Goal: Book appointment/travel/reservation

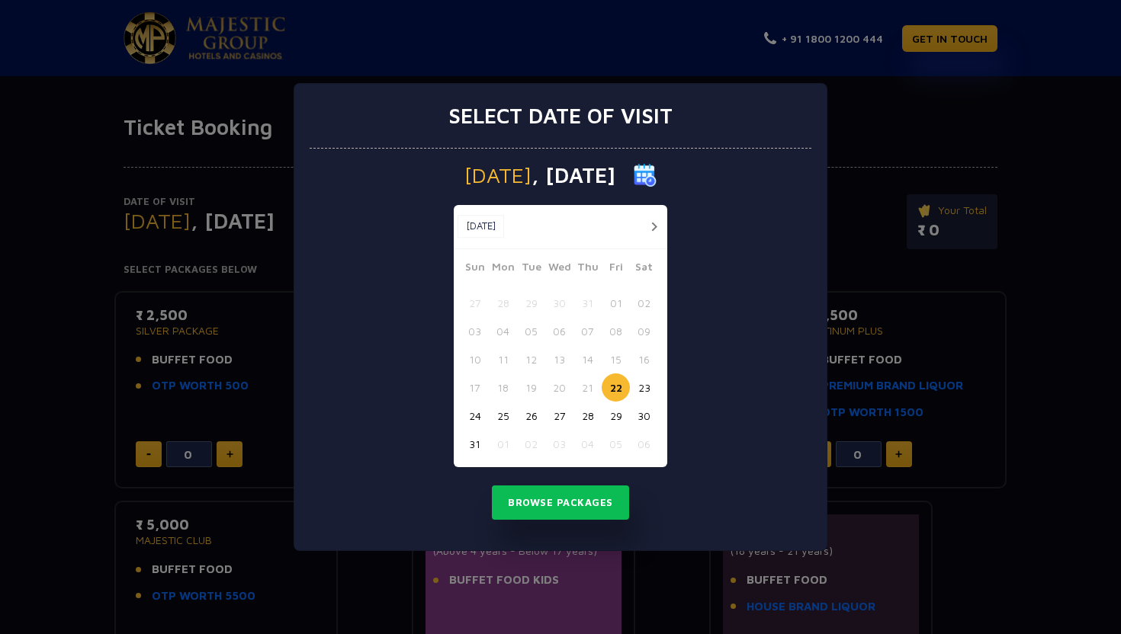
click at [655, 227] on button "button" at bounding box center [653, 226] width 19 height 19
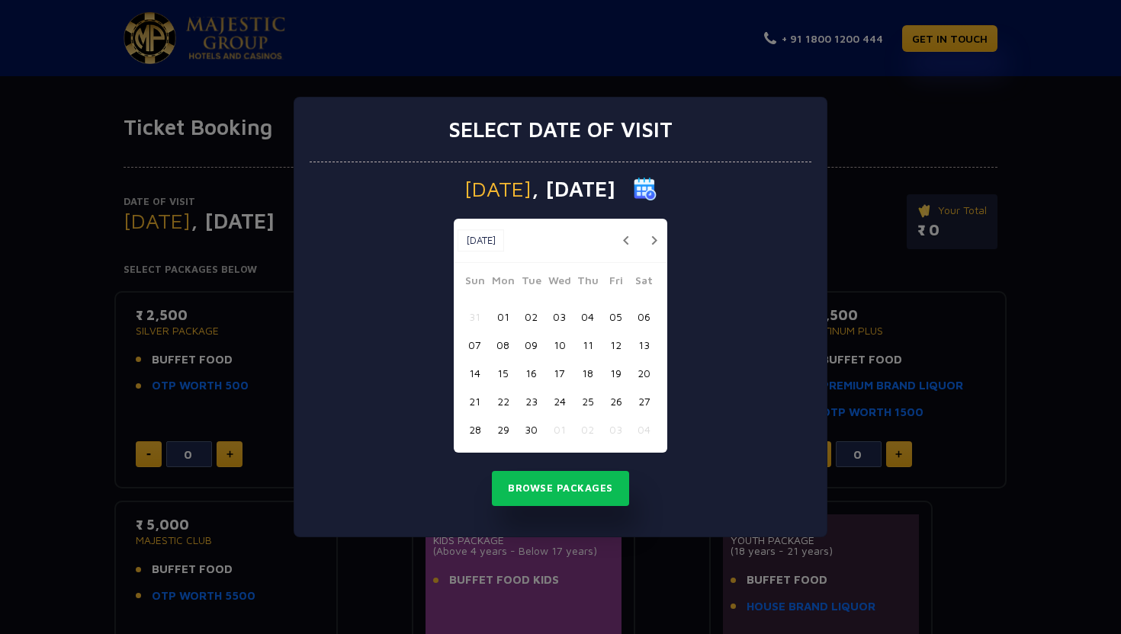
click at [608, 374] on button "19" at bounding box center [616, 373] width 28 height 28
click at [538, 485] on button "Browse Packages" at bounding box center [560, 488] width 137 height 35
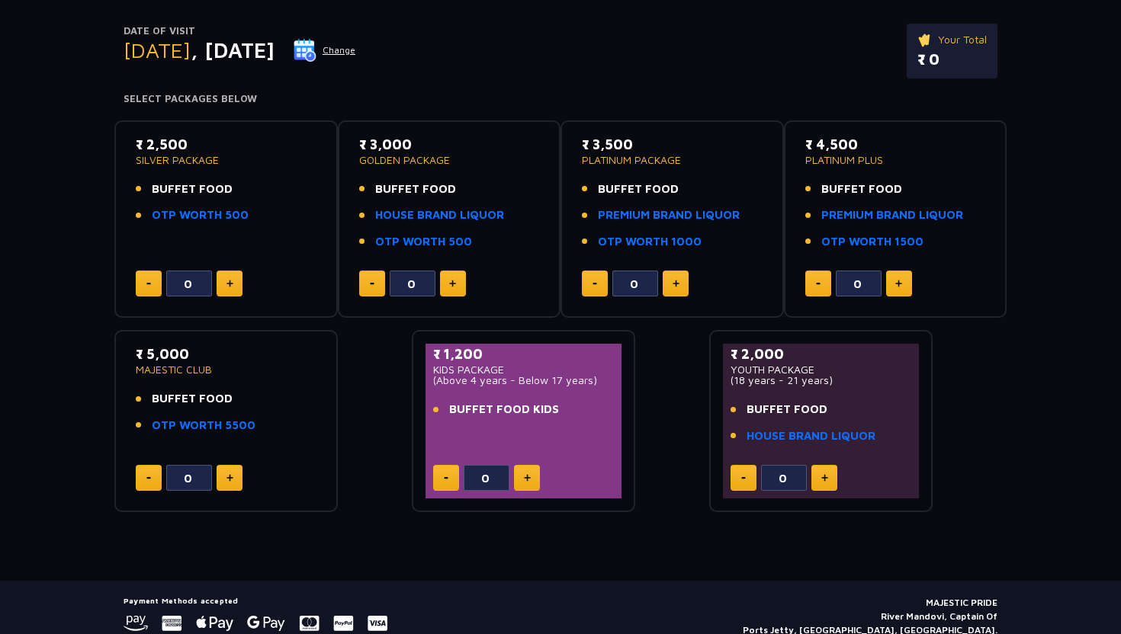
scroll to position [155, 0]
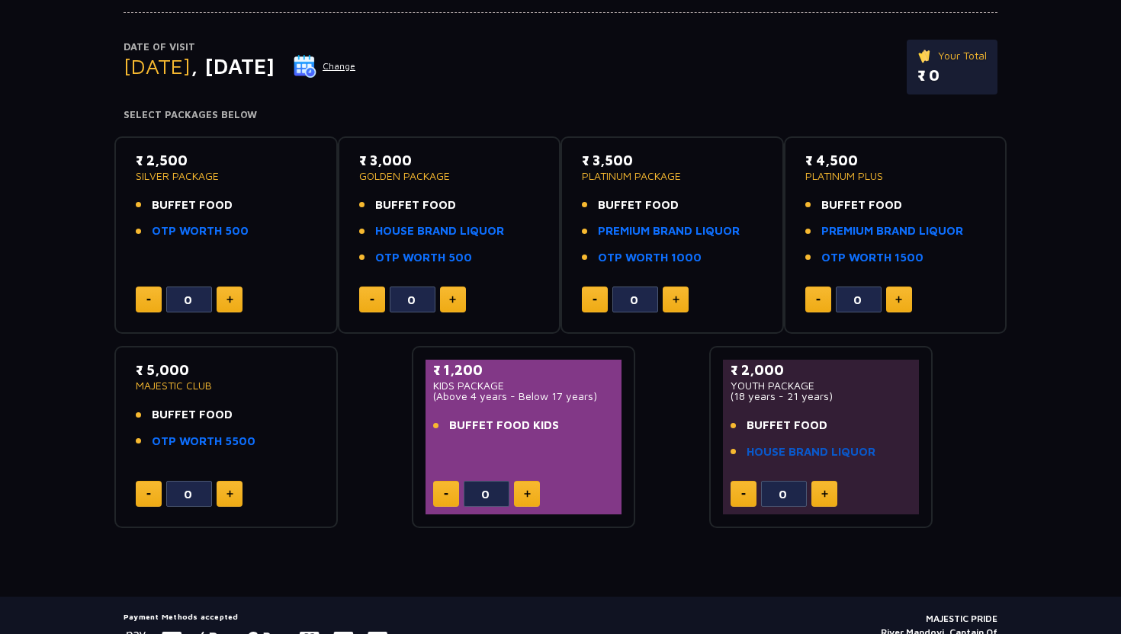
click at [781, 458] on link "HOUSE BRAND LIQUOR" at bounding box center [811, 453] width 129 height 18
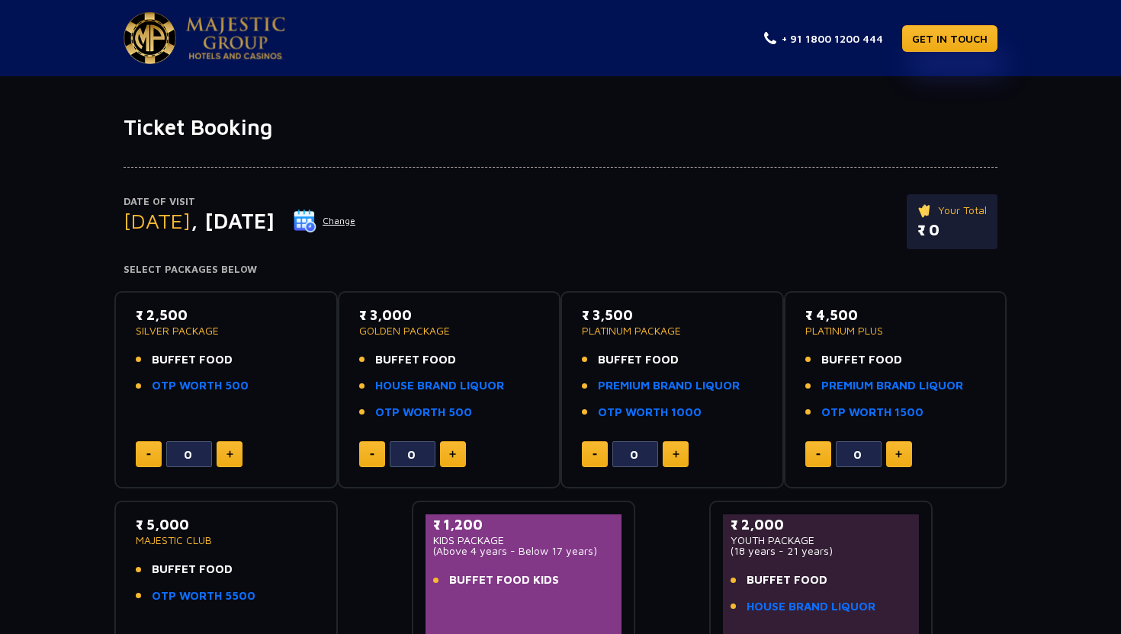
click at [356, 221] on button "Change" at bounding box center [324, 221] width 63 height 24
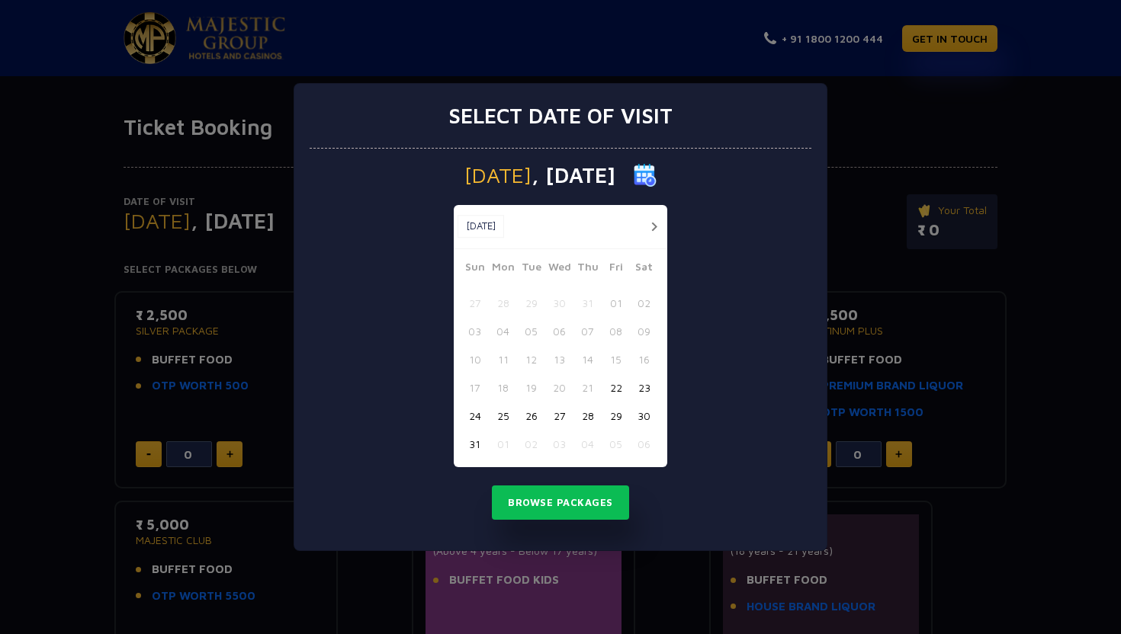
click at [655, 231] on button "button" at bounding box center [653, 226] width 19 height 19
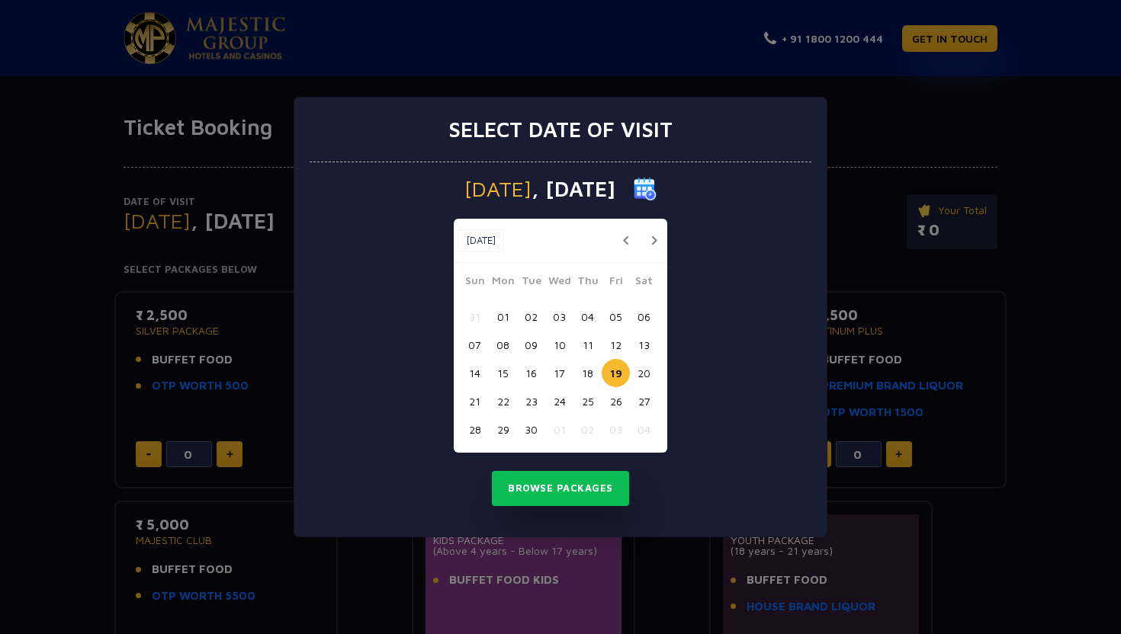
click at [580, 379] on button "18" at bounding box center [587, 373] width 28 height 28
click at [542, 483] on button "Browse Packages" at bounding box center [560, 488] width 137 height 35
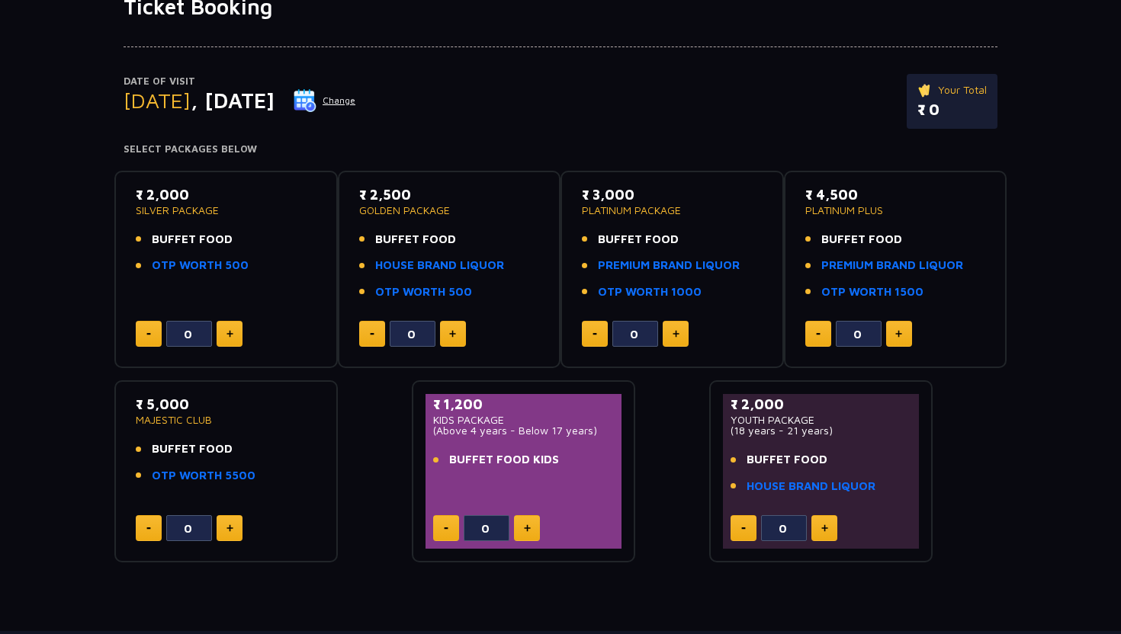
scroll to position [124, 0]
